Goal: Use online tool/utility: Use online tool/utility

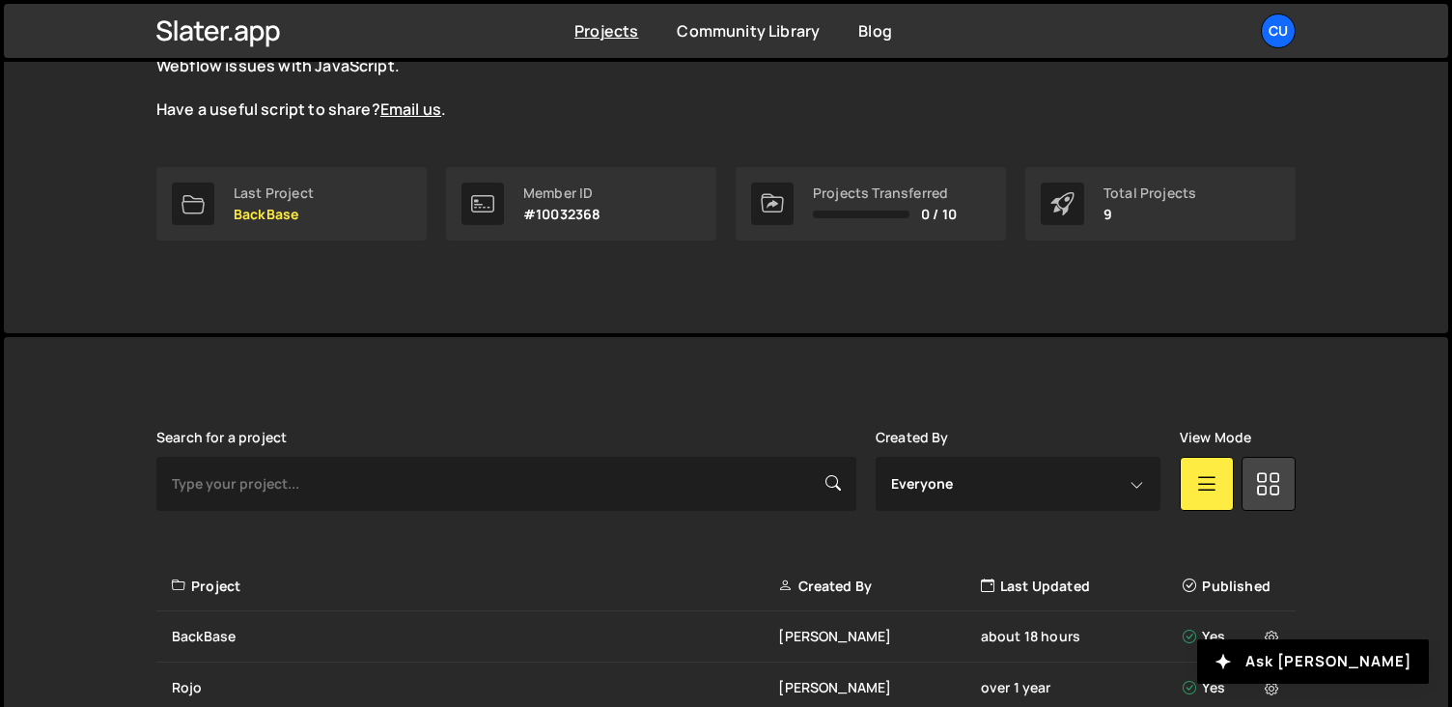
scroll to position [282, 0]
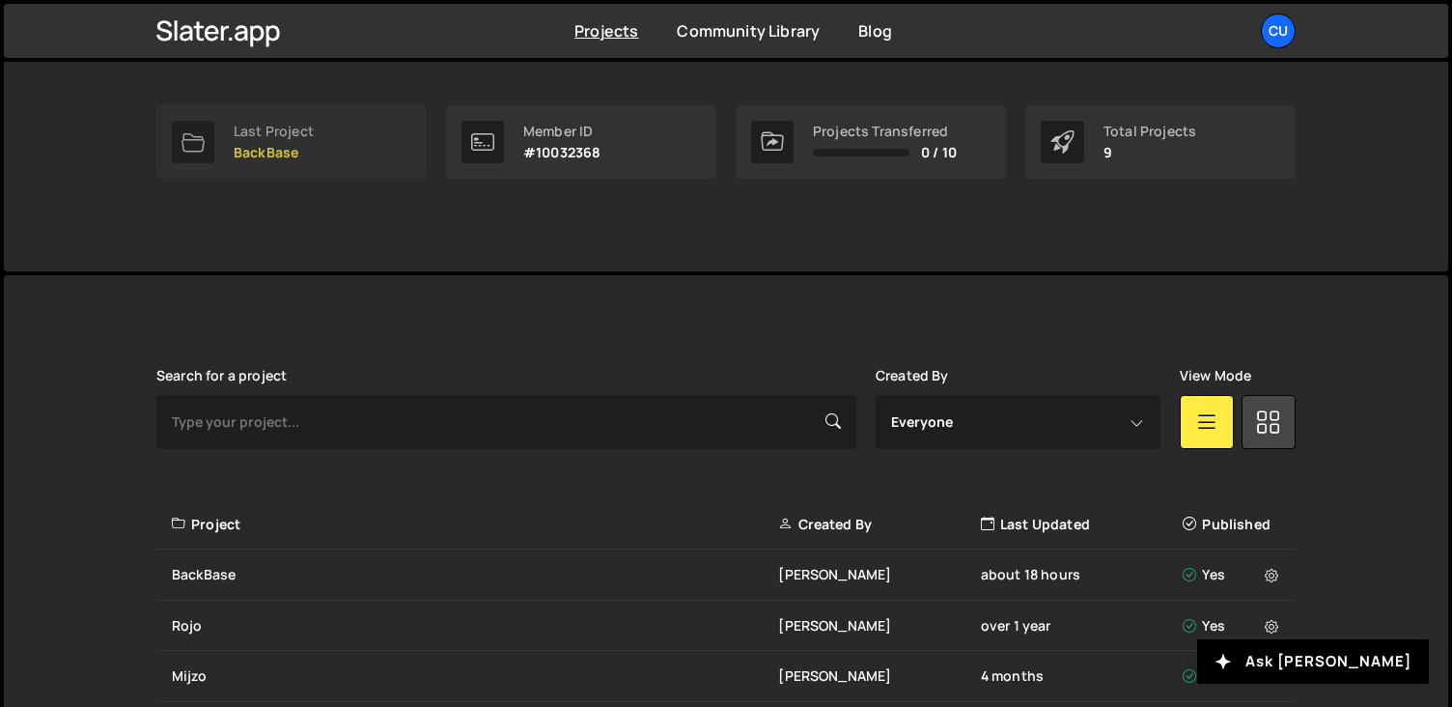
click at [295, 128] on div "Last Project" at bounding box center [274, 131] width 80 height 15
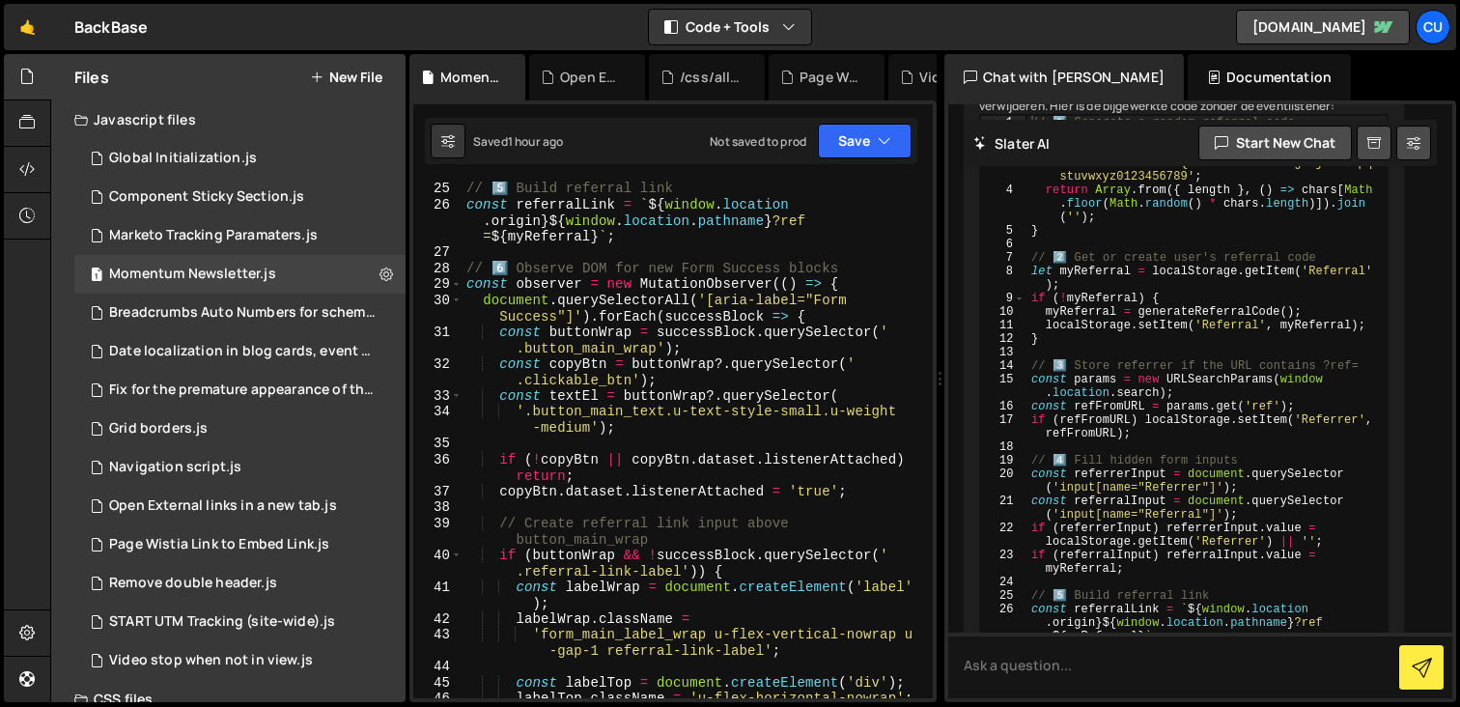
scroll to position [510, 0]
click at [647, 333] on div "// 5️⃣ Build referral link const referralLink = ` ${ window . location . origin…" at bounding box center [694, 456] width 463 height 549
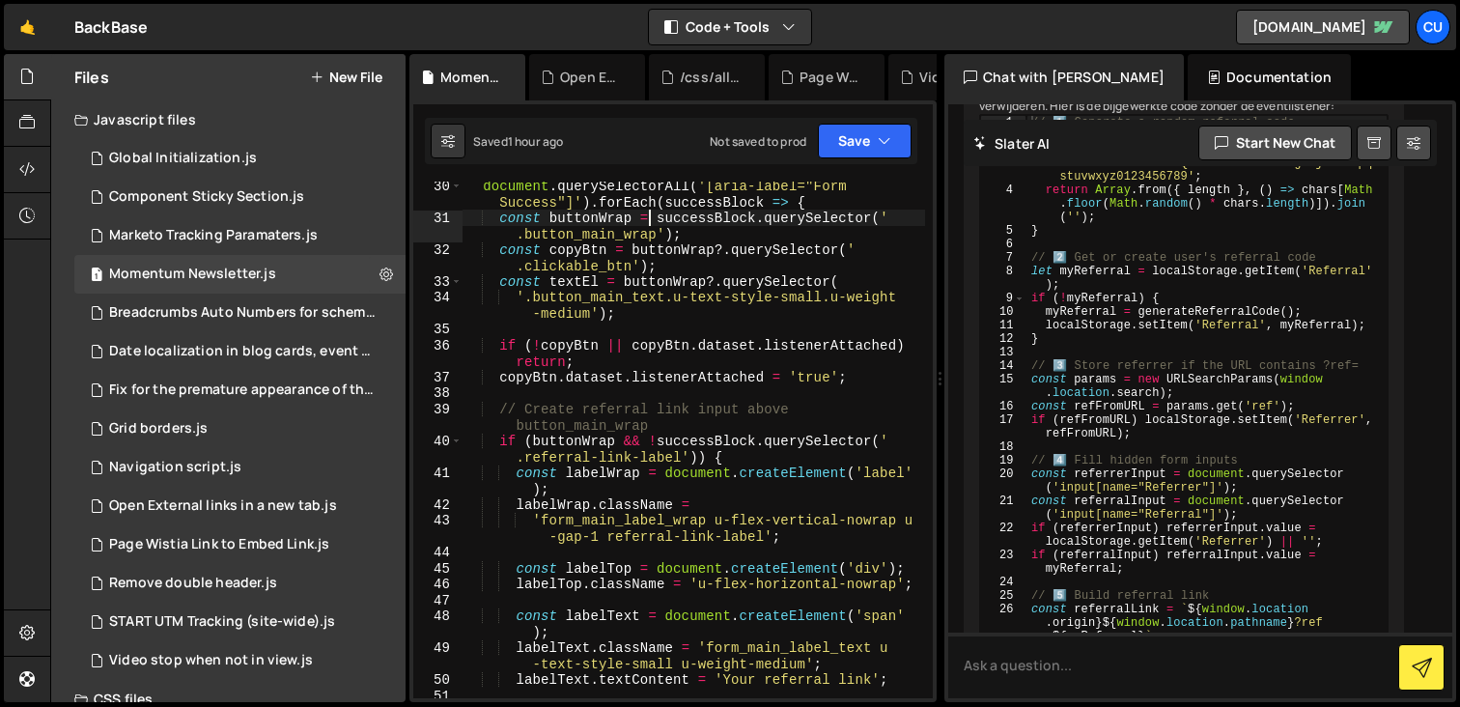
scroll to position [700, 0]
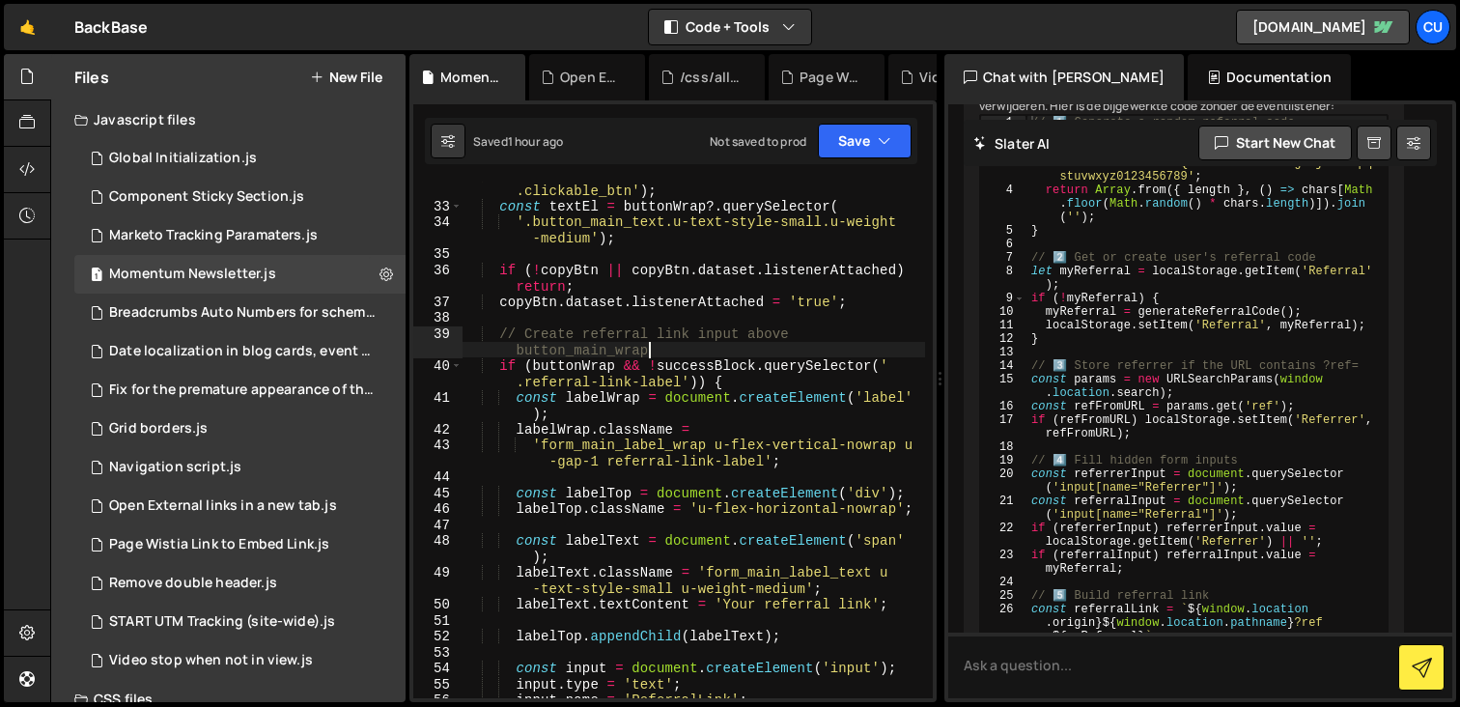
click at [668, 345] on div "const copyBtn = buttonWrap ?. querySelector ( ' .clickable_btn' ) ; const textE…" at bounding box center [694, 448] width 463 height 565
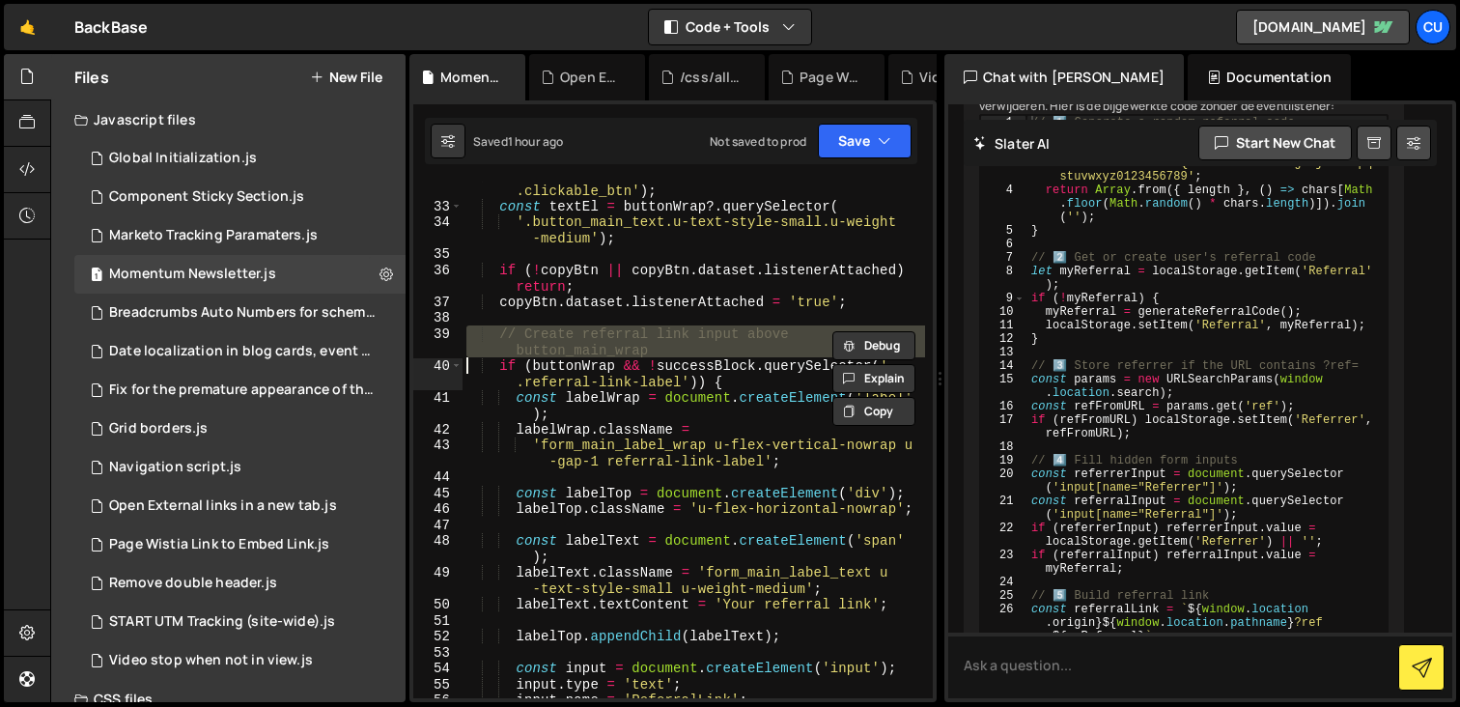
click at [673, 345] on div "const copyBtn = buttonWrap ?. querySelector ( ' .clickable_btn' ) ; const textE…" at bounding box center [694, 440] width 463 height 517
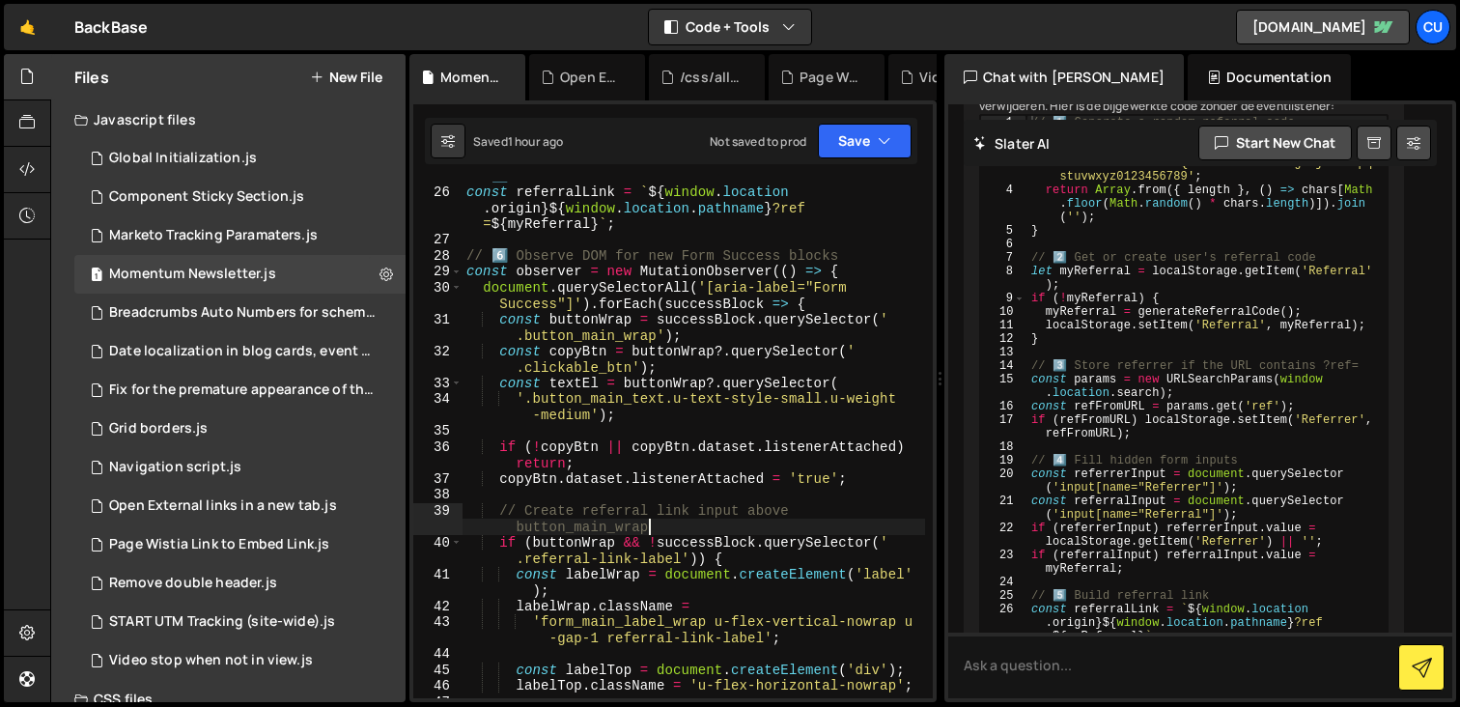
scroll to position [542, 0]
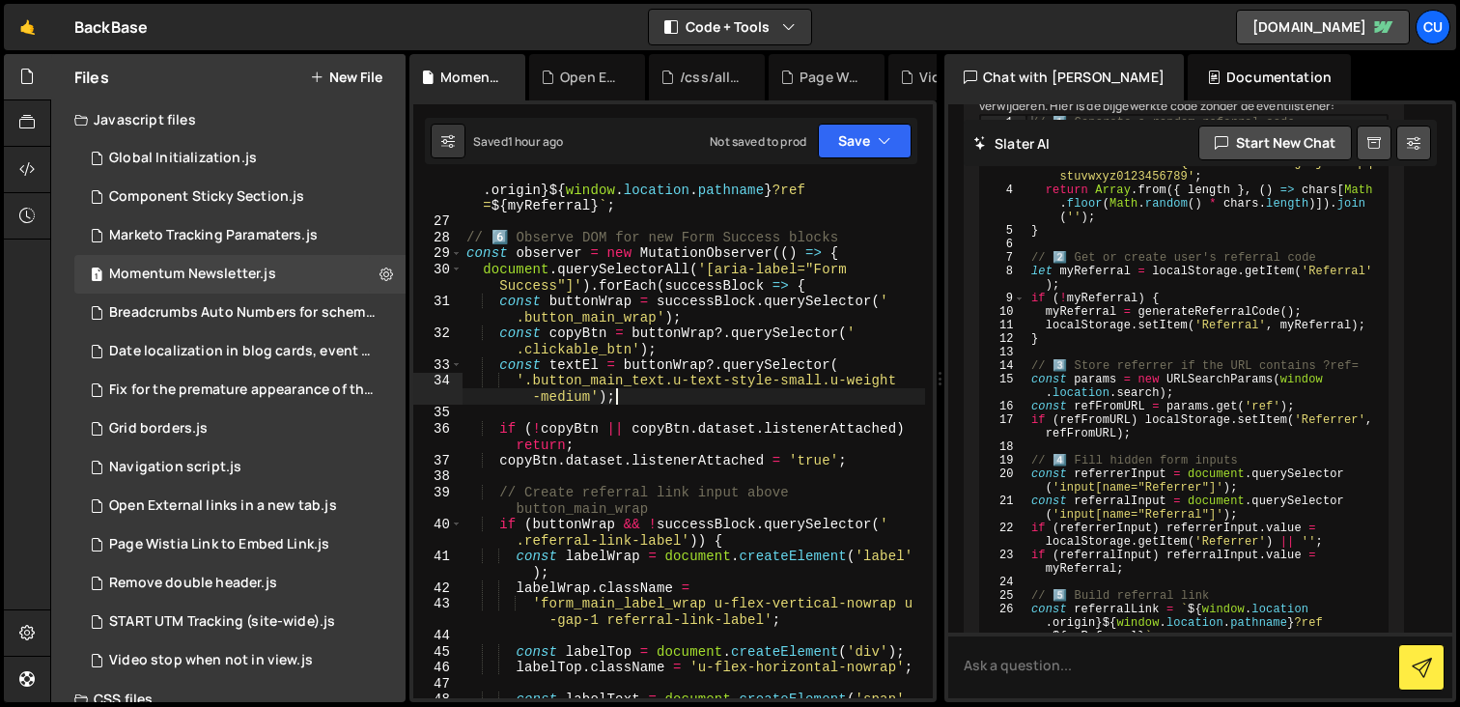
click at [688, 401] on div "const referralLink = ` ${ window . location . origin } ${ window . location . p…" at bounding box center [694, 463] width 463 height 597
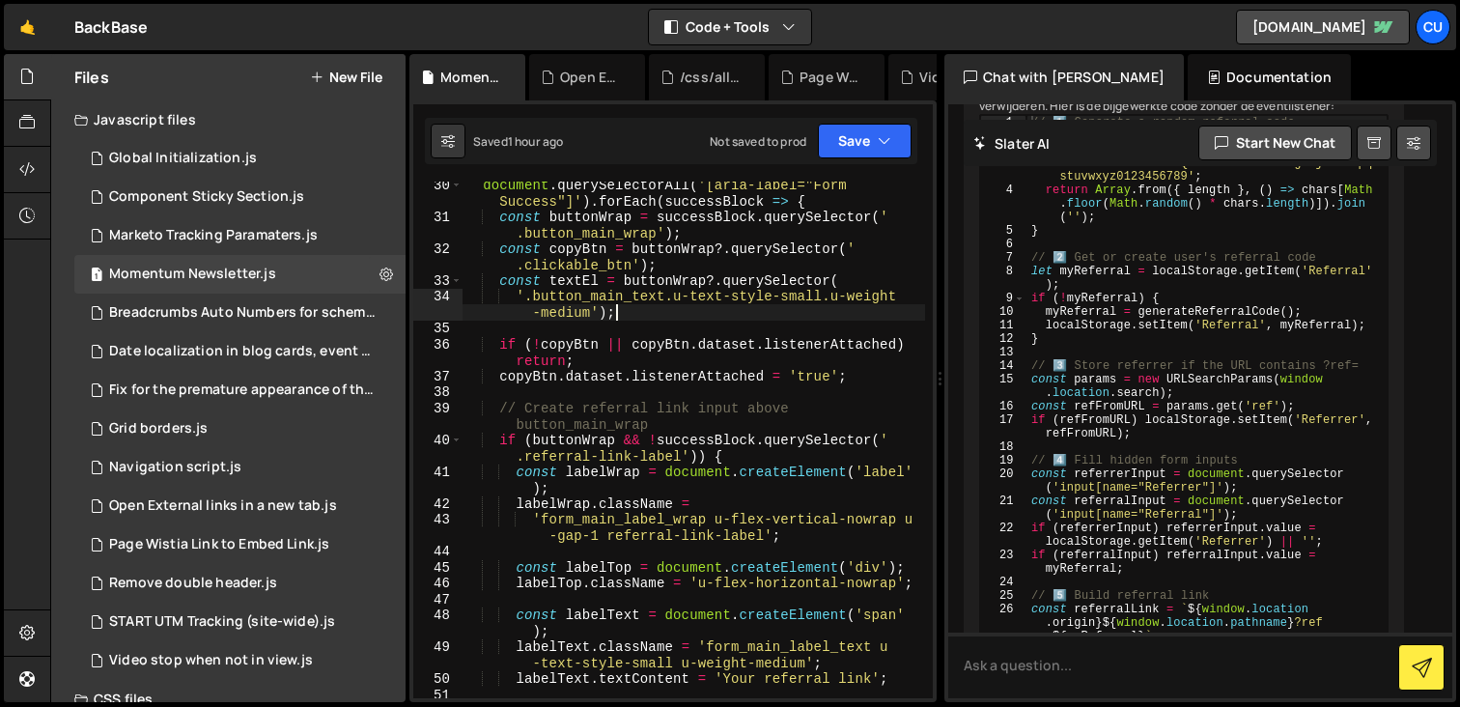
click at [690, 410] on div "document . querySelectorAll ( '[aria-label="Form Success"]' ) . forEach ( succe…" at bounding box center [694, 459] width 463 height 565
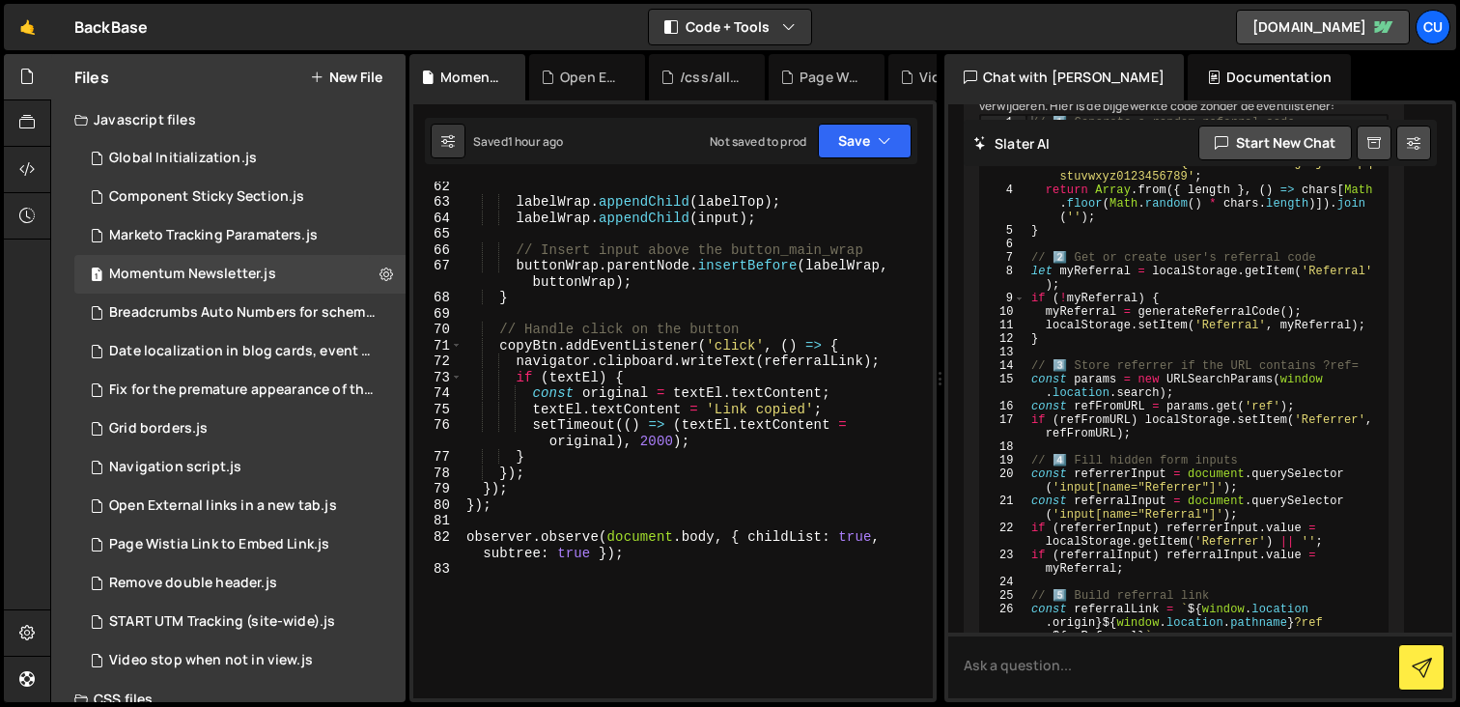
scroll to position [1369, 0]
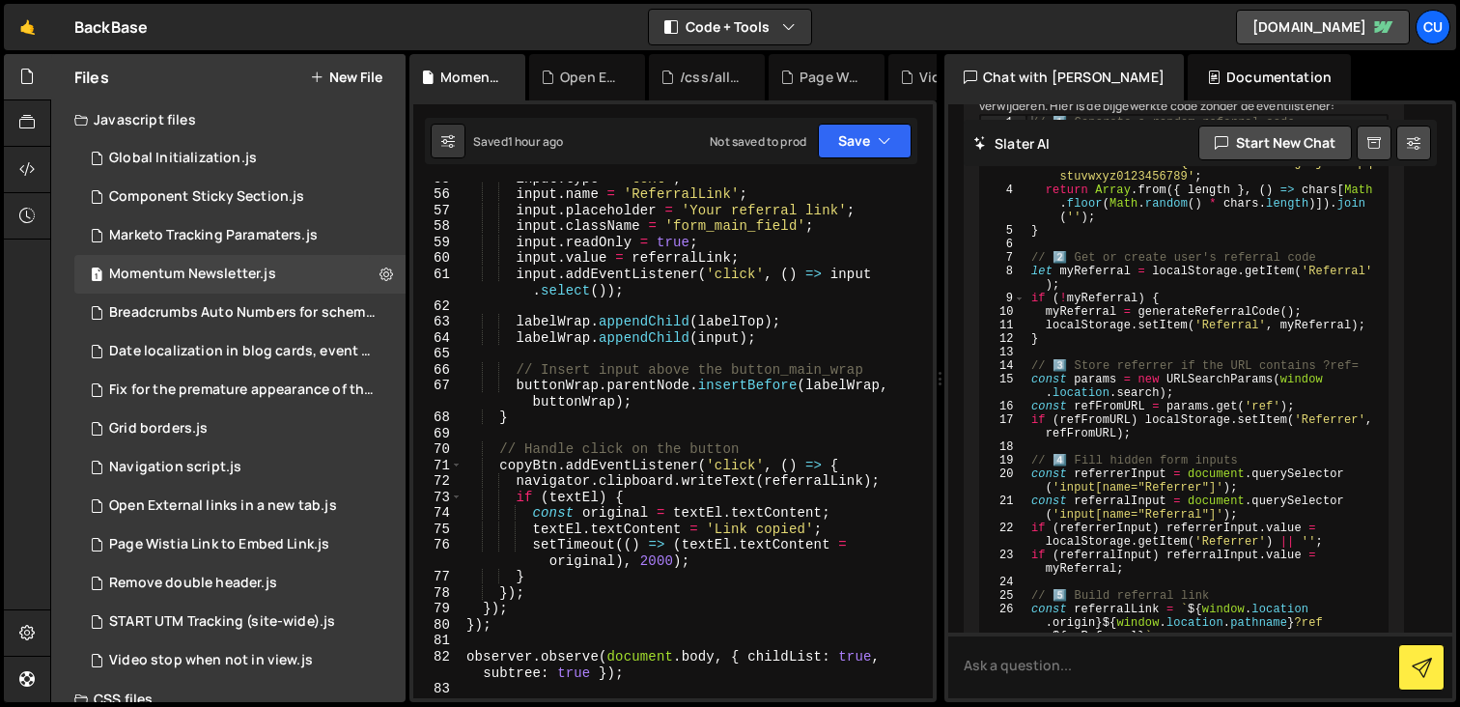
click at [645, 334] on div "input . type = 'text' ; input . name = 'ReferralLink' ; input . placeholder = '…" at bounding box center [694, 444] width 463 height 549
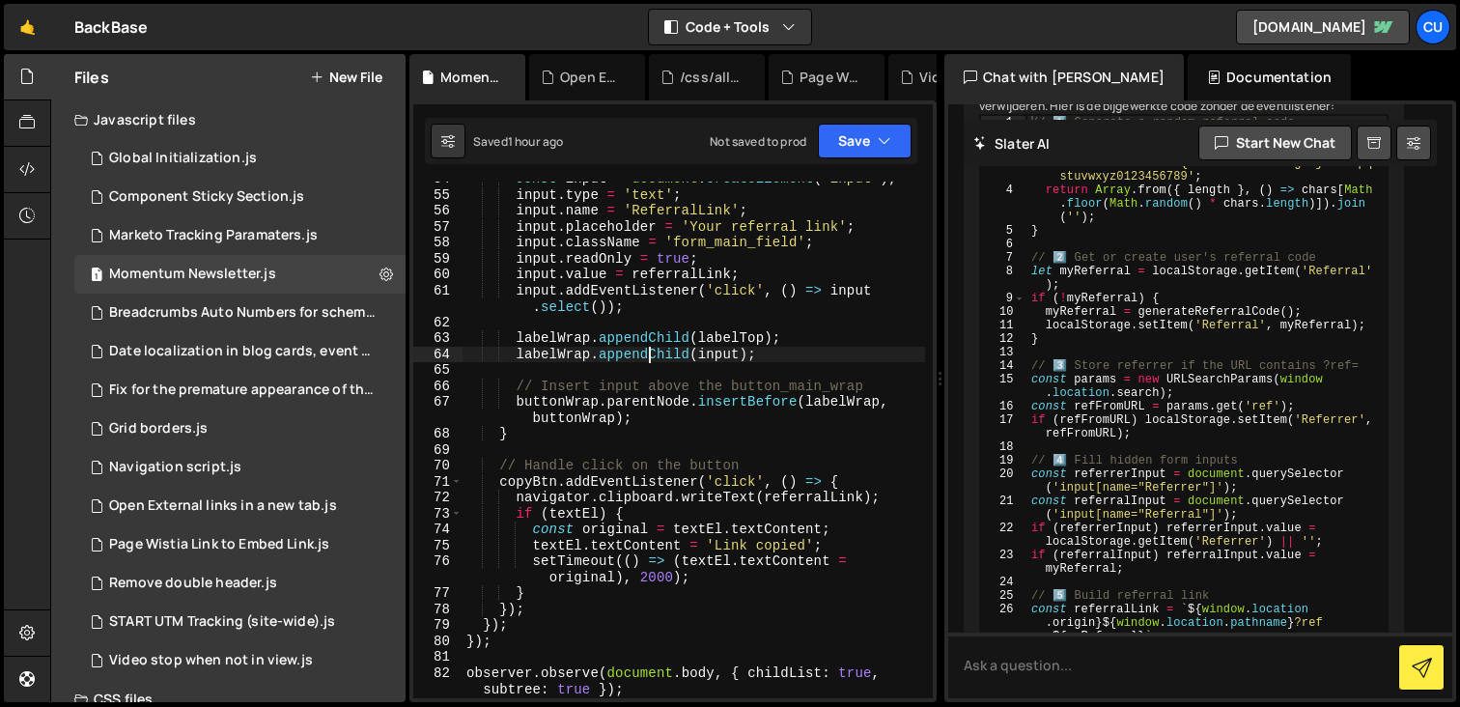
scroll to position [1190, 0]
click at [703, 466] on div "const input = document . createElement ( 'input' ) ; input . type = 'text' ; in…" at bounding box center [694, 445] width 463 height 549
type textarea "// Handle click on the button"
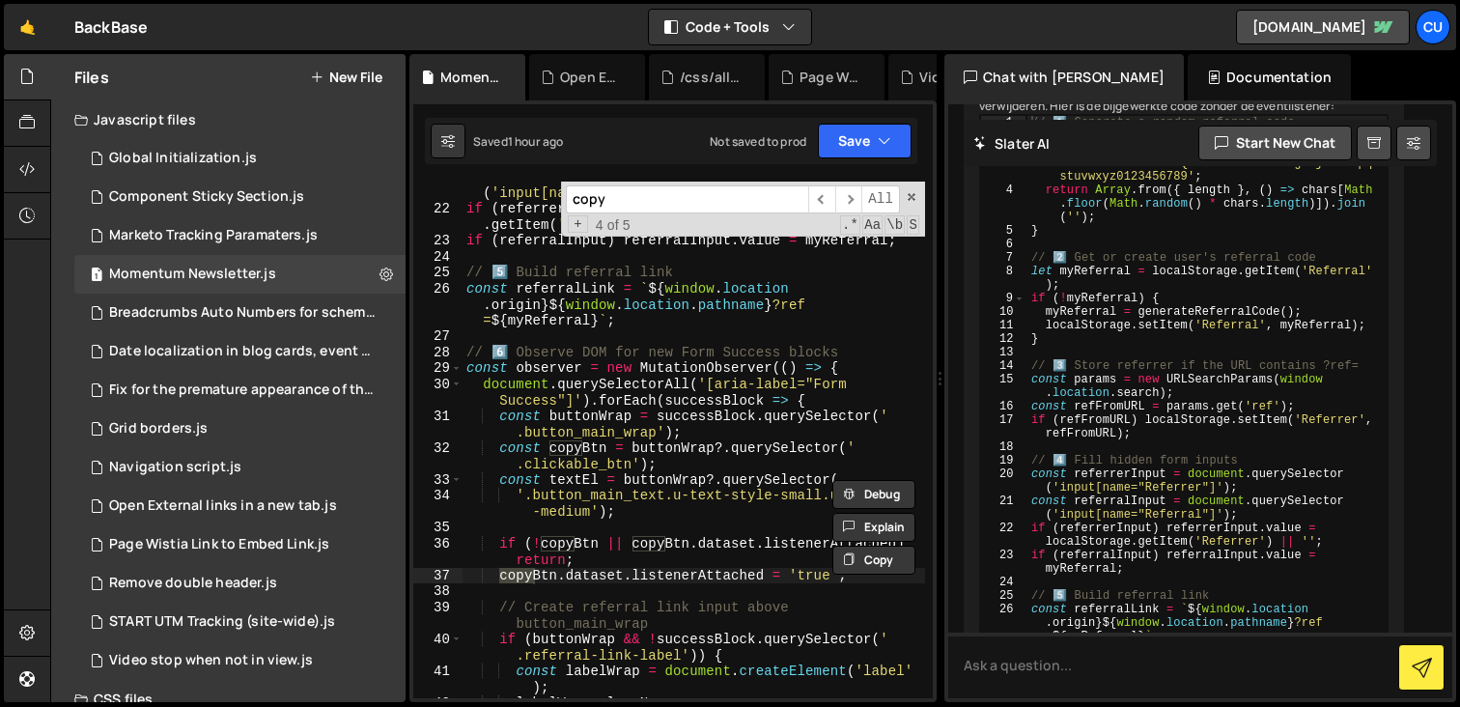
scroll to position [1239, 0]
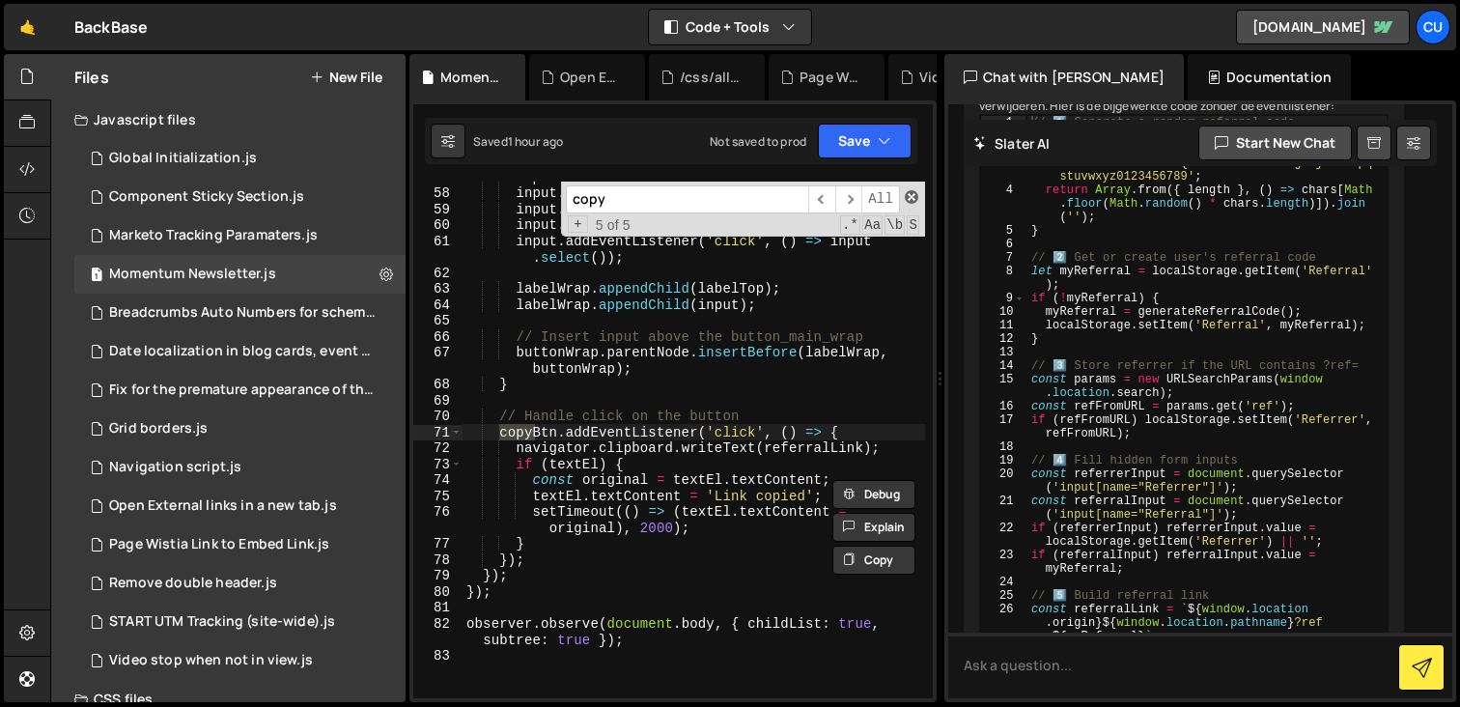
type input "copy"
click at [911, 194] on span at bounding box center [912, 197] width 14 height 14
type textarea "copyBtn.addEventListener('click', () => {"
